Goal: Task Accomplishment & Management: Use online tool/utility

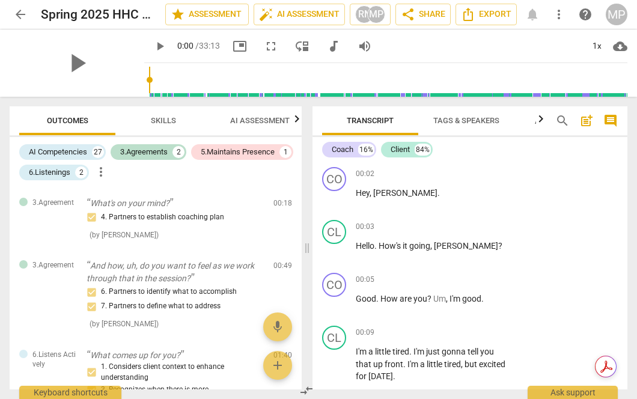
scroll to position [4958, 0]
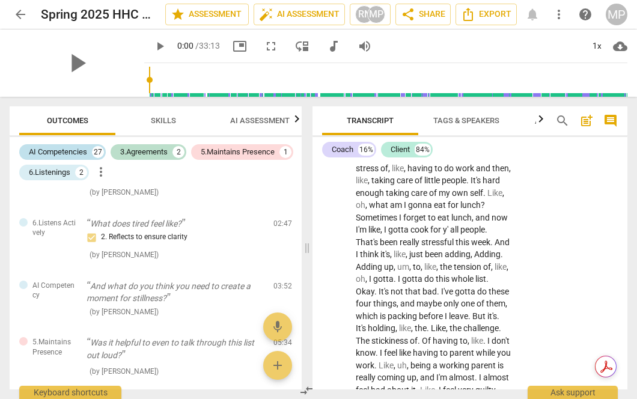
click at [87, 154] on div "AI Competencies" at bounding box center [58, 152] width 58 height 12
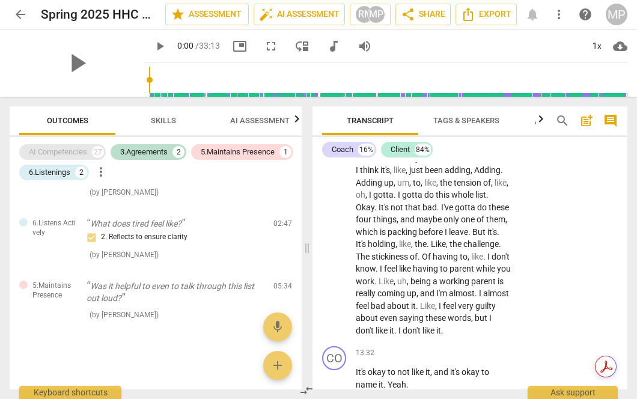
scroll to position [4874, 0]
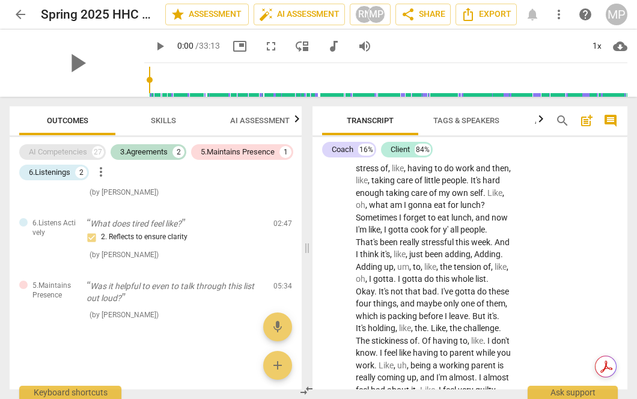
click at [85, 154] on div "AI Competencies" at bounding box center [58, 152] width 58 height 12
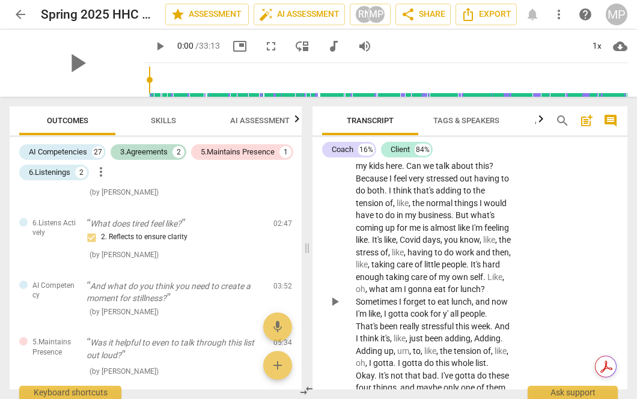
scroll to position [4958, 0]
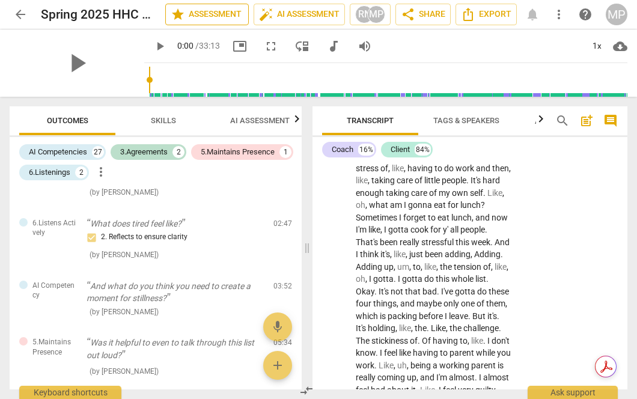
click at [230, 20] on span "star Assessment" at bounding box center [207, 14] width 73 height 14
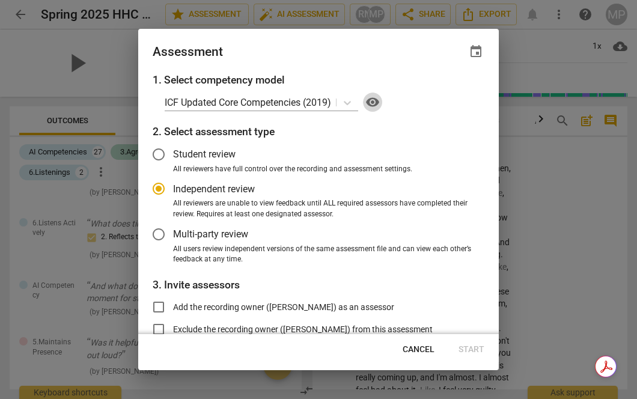
click at [375, 103] on span "visibility" at bounding box center [373, 102] width 14 height 14
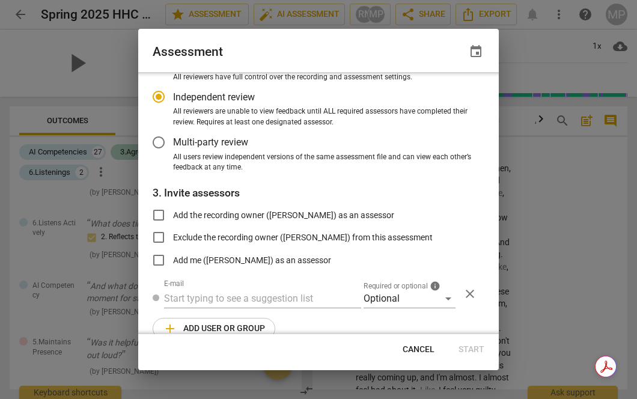
scroll to position [111, 0]
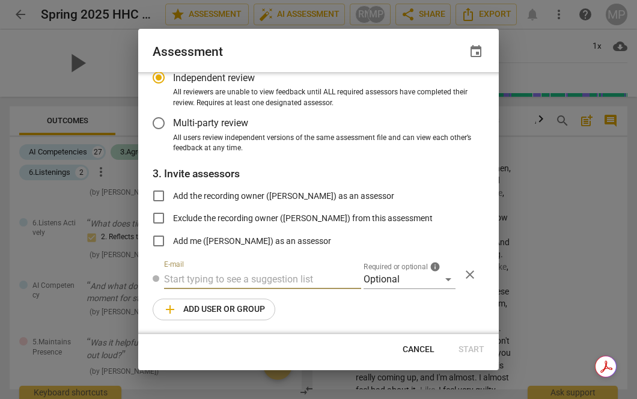
click at [254, 280] on input "text" at bounding box center [262, 279] width 197 height 19
click at [413, 347] on span "Cancel" at bounding box center [419, 350] width 32 height 12
radio input "false"
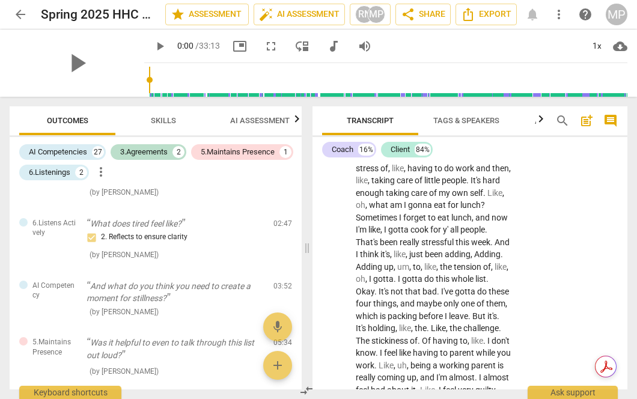
click at [25, 13] on span "arrow_back" at bounding box center [20, 14] width 14 height 14
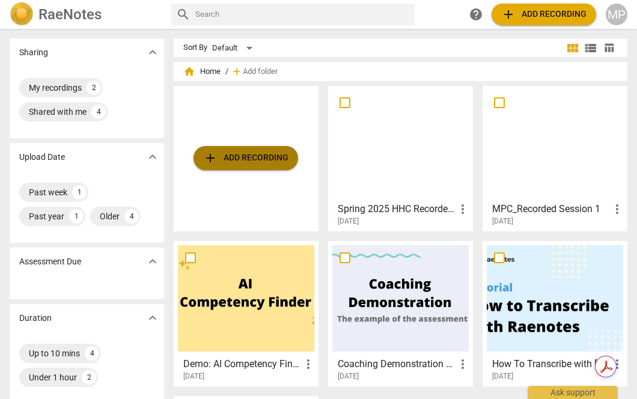
click at [234, 159] on span "add Add recording" at bounding box center [245, 158] width 85 height 14
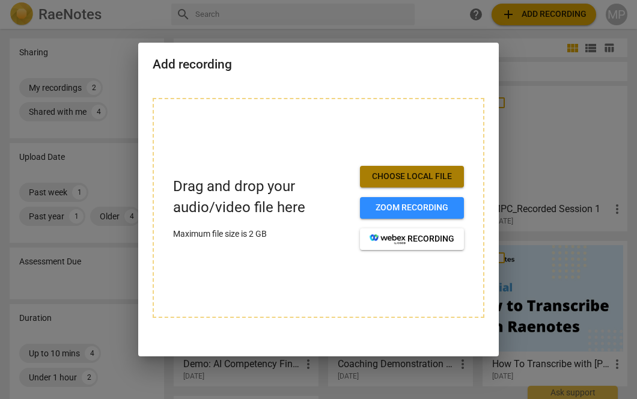
click at [375, 178] on span "Choose local file" at bounding box center [412, 177] width 85 height 12
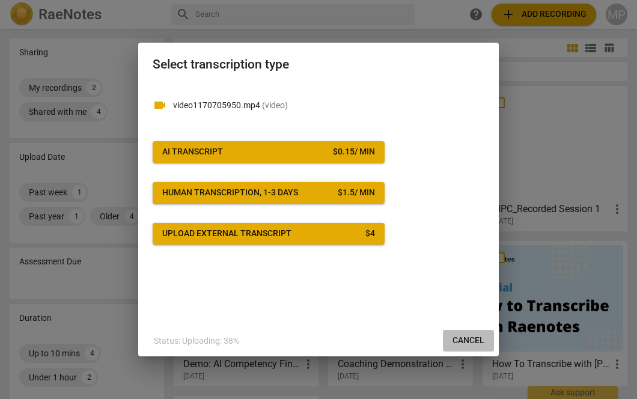
click at [459, 338] on span "Cancel" at bounding box center [469, 341] width 32 height 12
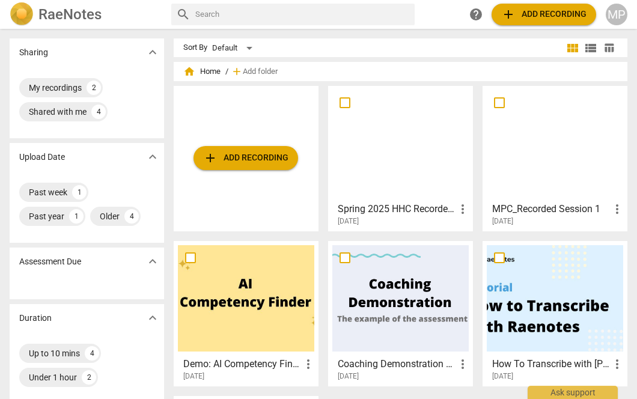
click at [403, 134] on div at bounding box center [400, 143] width 136 height 106
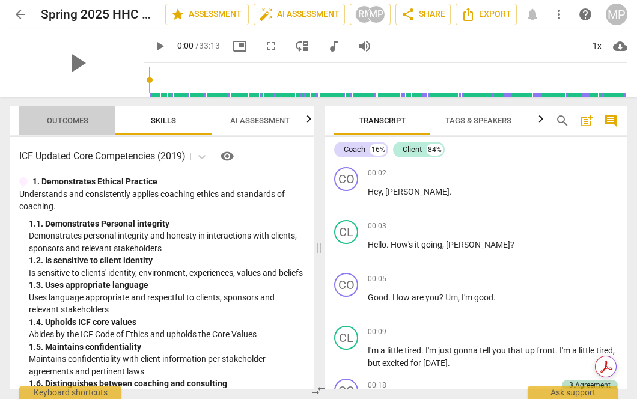
click at [58, 120] on span "Outcomes" at bounding box center [67, 120] width 41 height 9
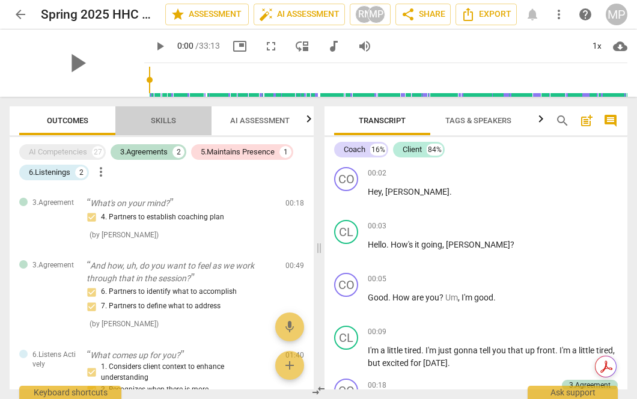
click at [163, 126] on span "Skills" at bounding box center [163, 121] width 54 height 16
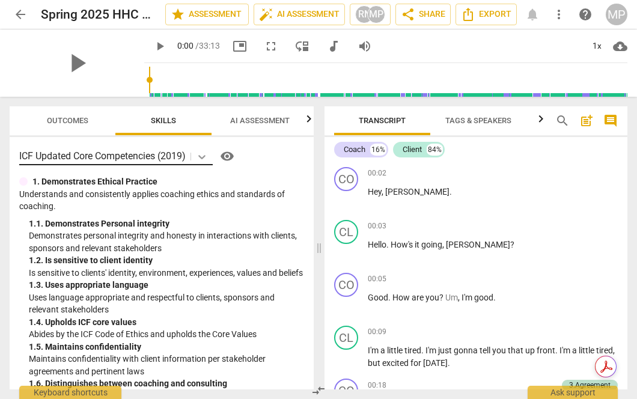
click at [203, 154] on icon at bounding box center [202, 157] width 12 height 12
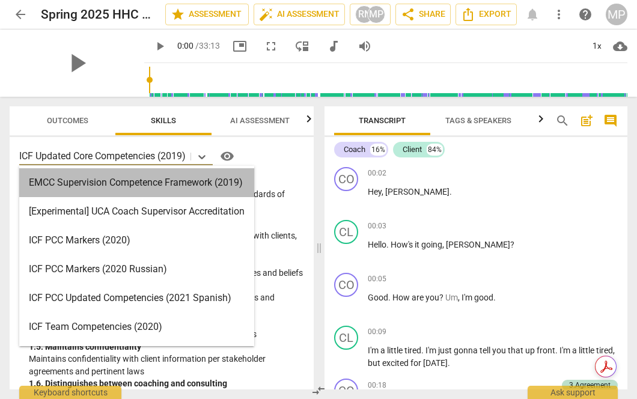
click at [205, 178] on div "EMCC Supervision Competence Framework (2019)" at bounding box center [136, 182] width 235 height 29
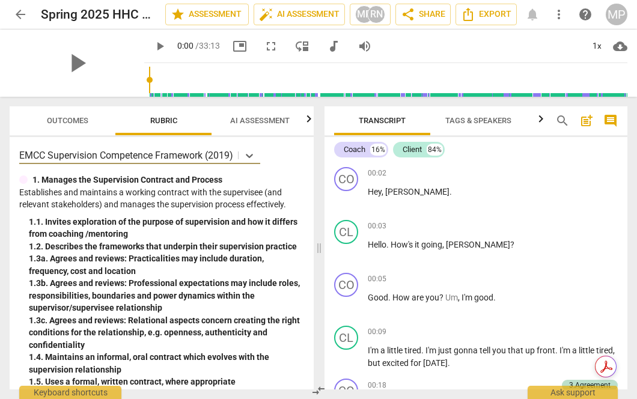
click at [84, 121] on span "Outcomes" at bounding box center [67, 120] width 41 height 9
